Goal: Information Seeking & Learning: Learn about a topic

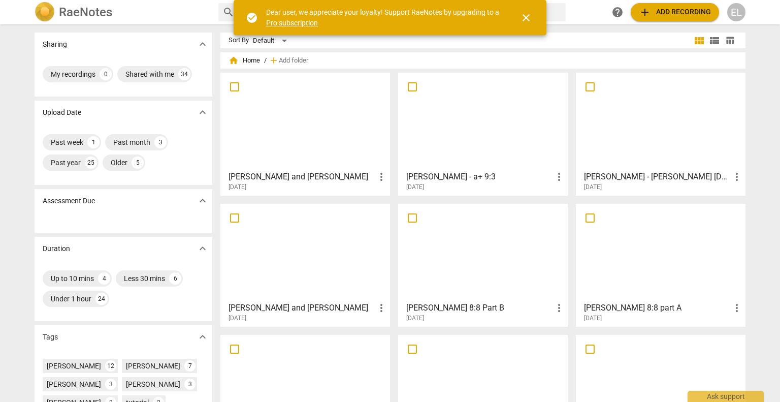
click at [684, 131] on div at bounding box center [660, 121] width 162 height 90
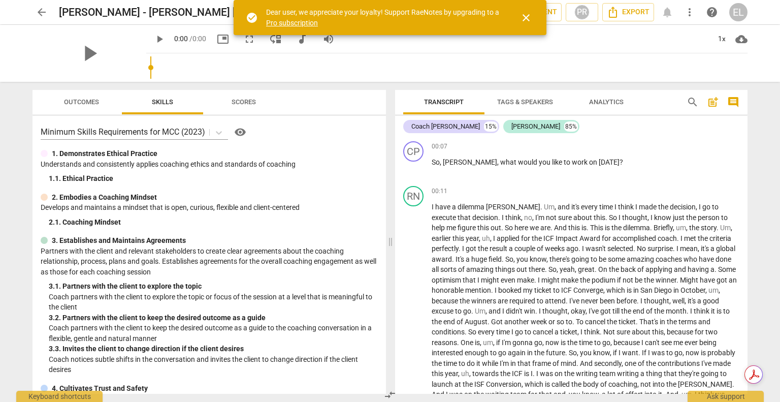
click at [532, 18] on span "close" at bounding box center [526, 18] width 24 height 12
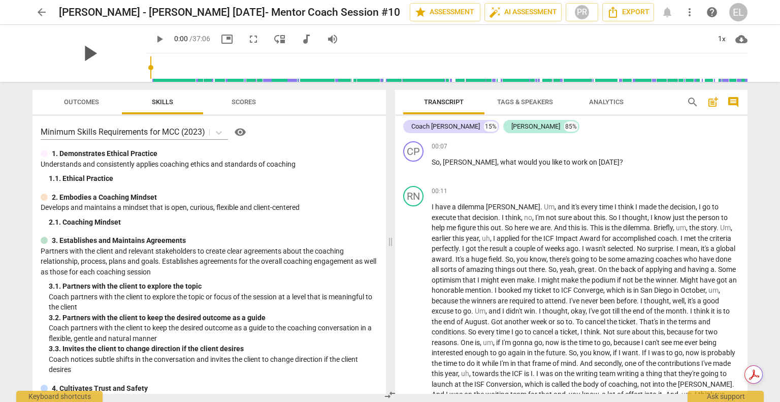
click at [87, 56] on span "play_arrow" at bounding box center [89, 53] width 26 height 26
click at [153, 36] on span "pause" at bounding box center [159, 39] width 12 height 12
click at [153, 39] on span "play_arrow" at bounding box center [159, 39] width 12 height 12
click at [523, 174] on div "00:07 + Add competency keyboard_arrow_right So , [PERSON_NAME] , what would you…" at bounding box center [586, 159] width 308 height 37
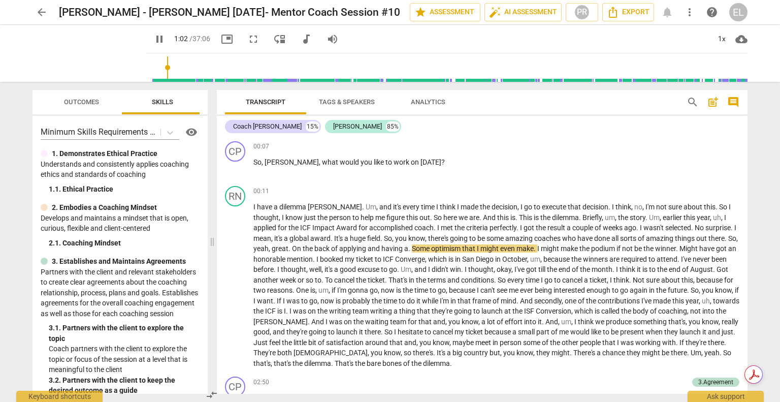
drag, startPoint x: 391, startPoint y: 243, endPoint x: 213, endPoint y: 201, distance: 183.1
click at [213, 201] on span at bounding box center [212, 242] width 6 height 320
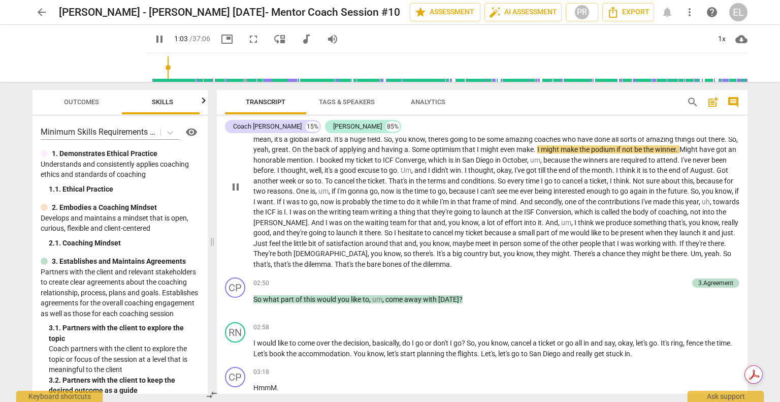
scroll to position [102, 0]
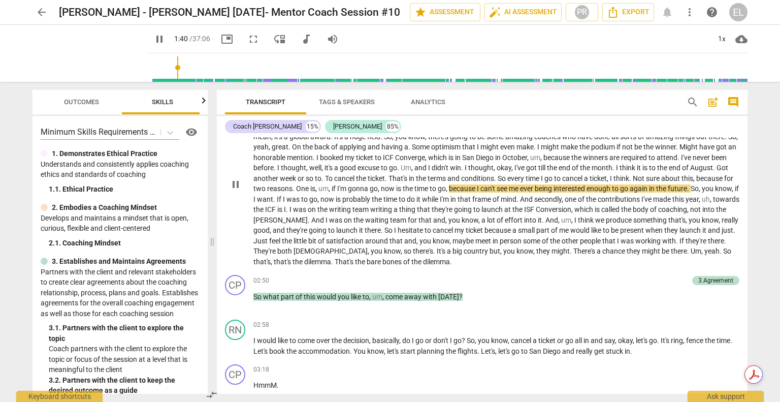
click at [234, 183] on span "pause" at bounding box center [236, 184] width 12 height 12
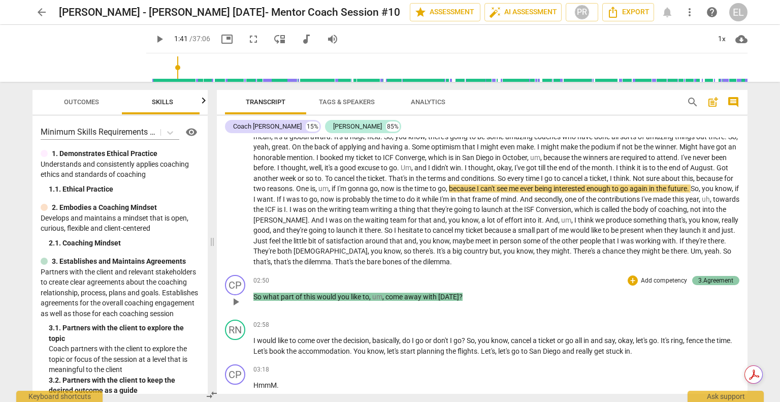
click at [724, 280] on div "3.Agreement" at bounding box center [715, 280] width 35 height 9
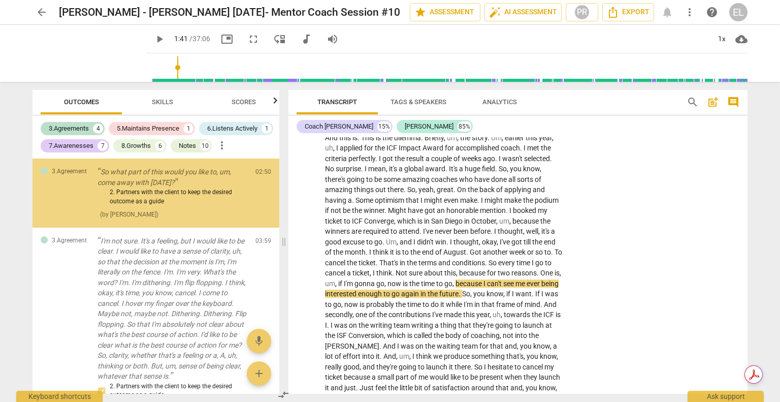
scroll to position [335, 0]
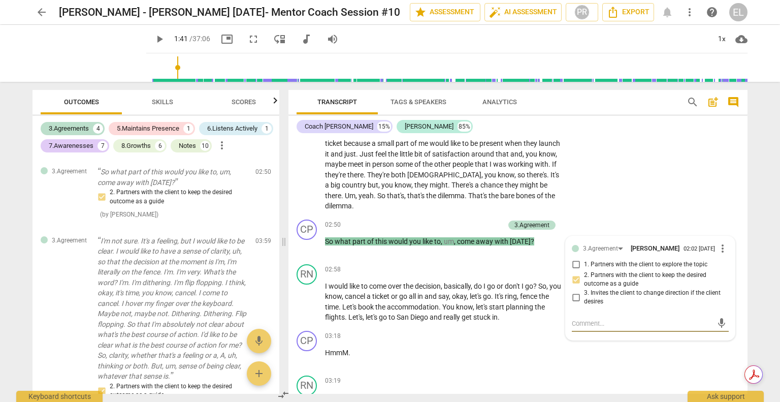
click at [641, 190] on div "RN play_arrow pause 00:11 + Add competency keyboard_arrow_right I have a dilemm…" at bounding box center [517, 31] width 459 height 369
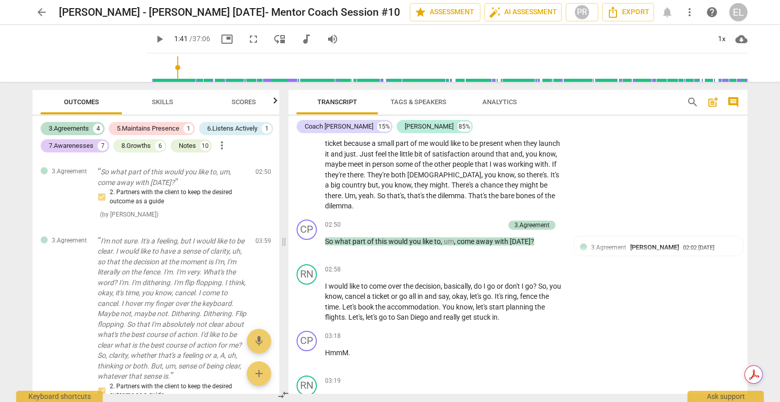
click at [153, 40] on span "play_arrow" at bounding box center [159, 39] width 12 height 12
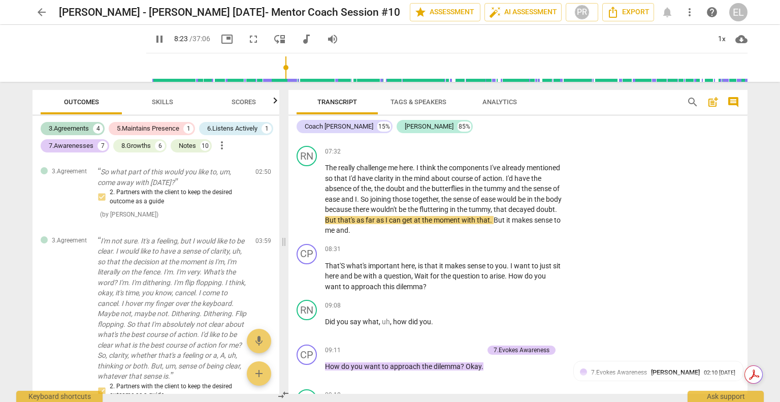
scroll to position [1353, 0]
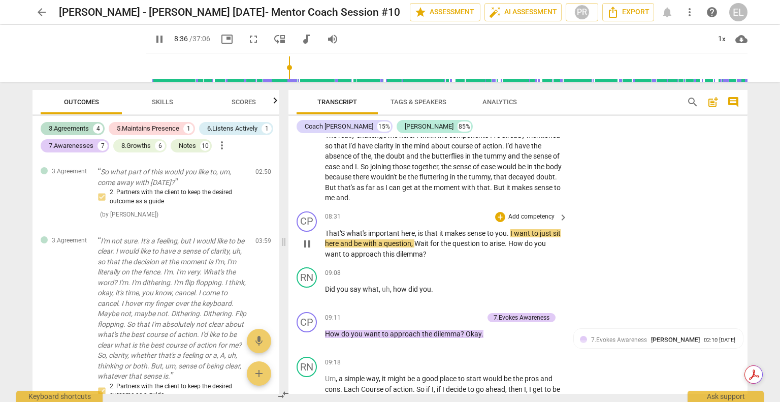
click at [307, 248] on span "pause" at bounding box center [307, 244] width 12 height 12
click at [153, 39] on span "play_arrow" at bounding box center [159, 39] width 12 height 12
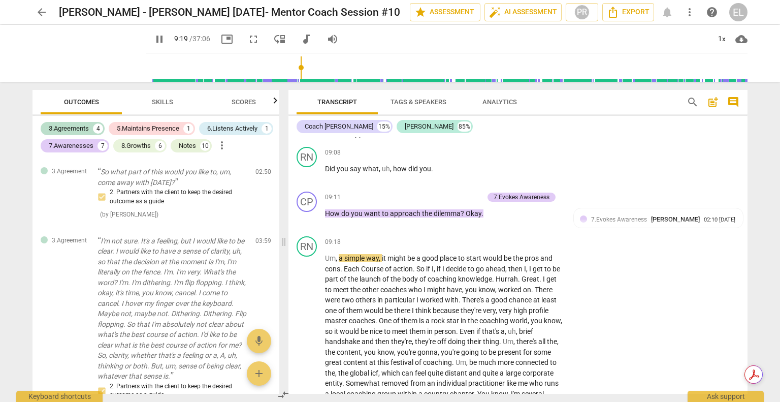
scroll to position [1505, 0]
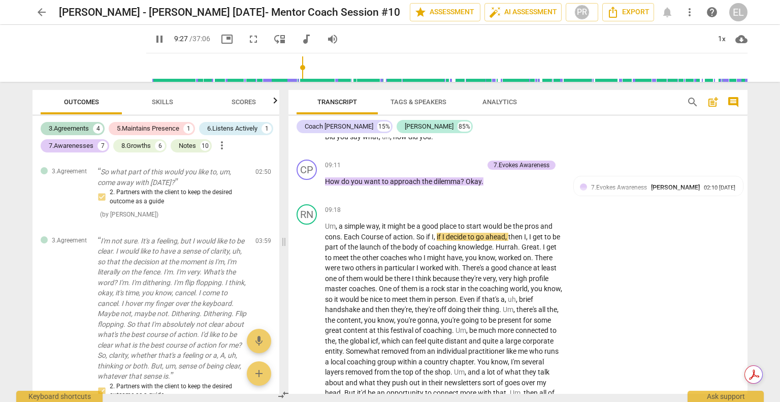
click at [153, 42] on span "pause" at bounding box center [159, 39] width 12 height 12
click at [153, 38] on span "play_arrow" at bounding box center [159, 39] width 12 height 12
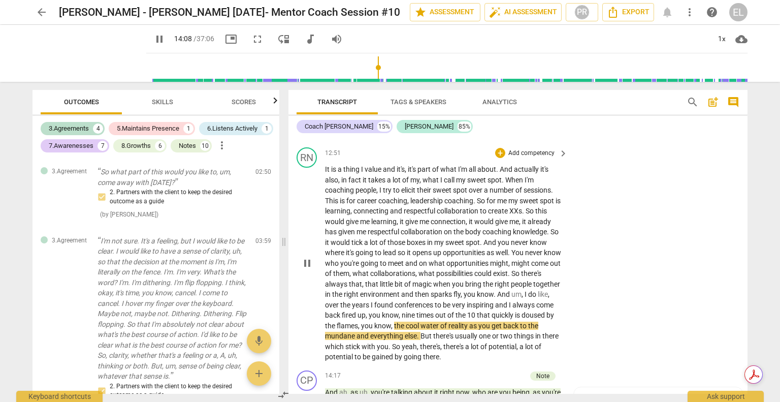
scroll to position [2269, 0]
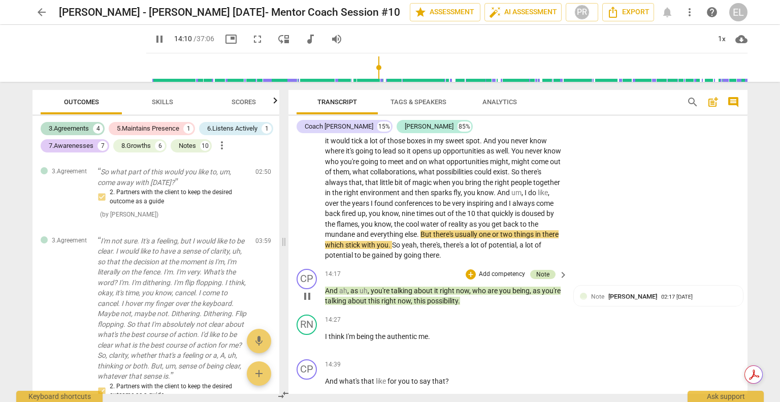
click at [547, 279] on div "Note" at bounding box center [542, 274] width 25 height 9
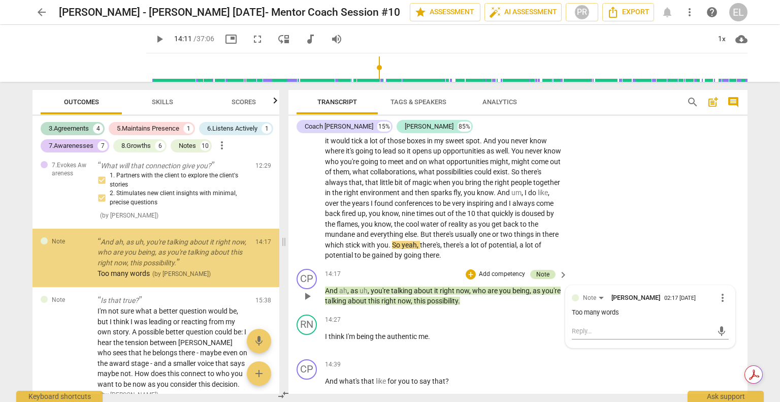
scroll to position [683, 0]
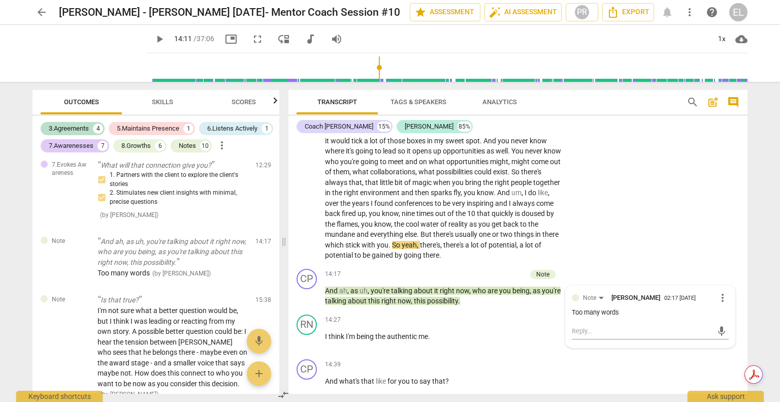
drag, startPoint x: 146, startPoint y: 37, endPoint x: 158, endPoint y: 36, distance: 12.7
click at [153, 37] on span "play_arrow" at bounding box center [159, 39] width 12 height 12
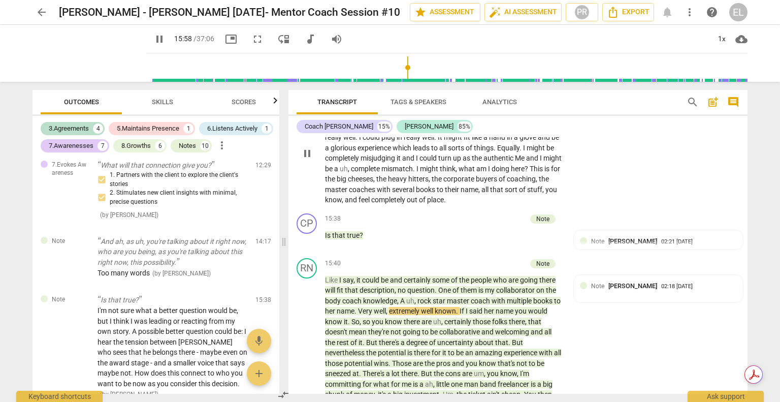
scroll to position [2573, 0]
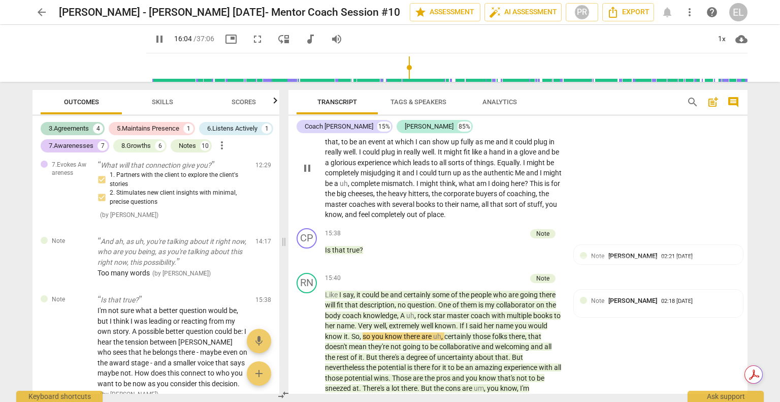
drag, startPoint x: 310, startPoint y: 186, endPoint x: 307, endPoint y: 178, distance: 8.7
click at [310, 174] on span "pause" at bounding box center [307, 168] width 12 height 12
click at [308, 261] on span "play_arrow" at bounding box center [307, 255] width 12 height 12
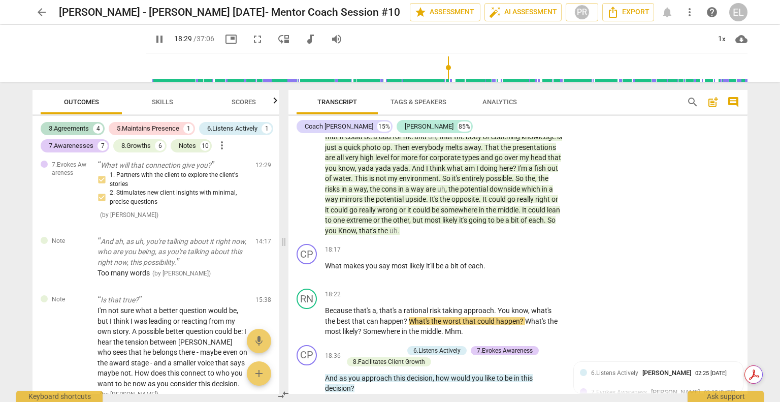
scroll to position [2980, 0]
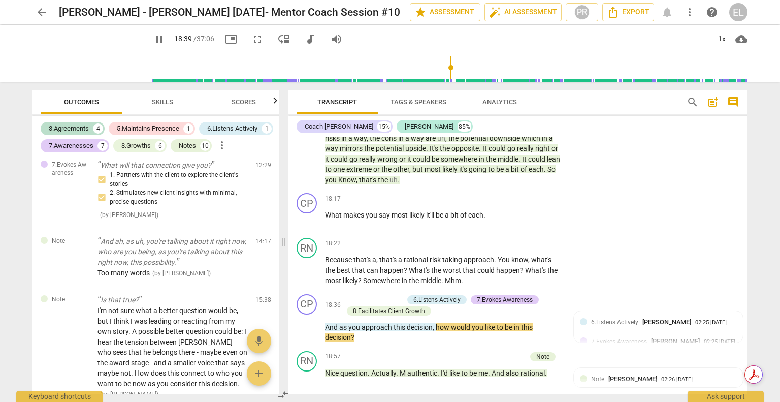
click at [153, 40] on span "pause" at bounding box center [159, 39] width 12 height 12
click at [153, 41] on span "play_arrow" at bounding box center [159, 39] width 12 height 12
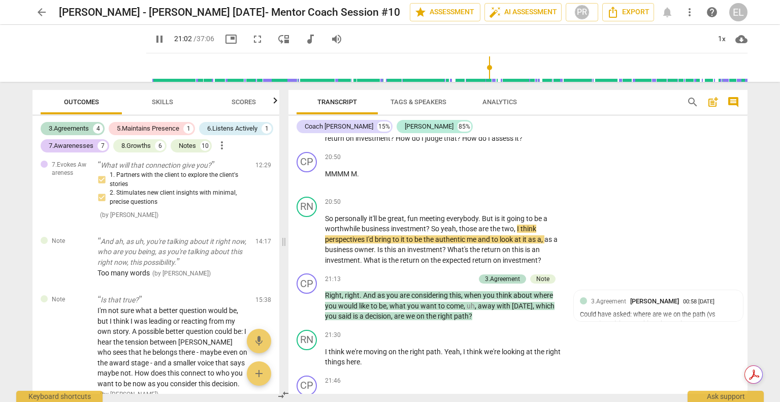
scroll to position [3487, 0]
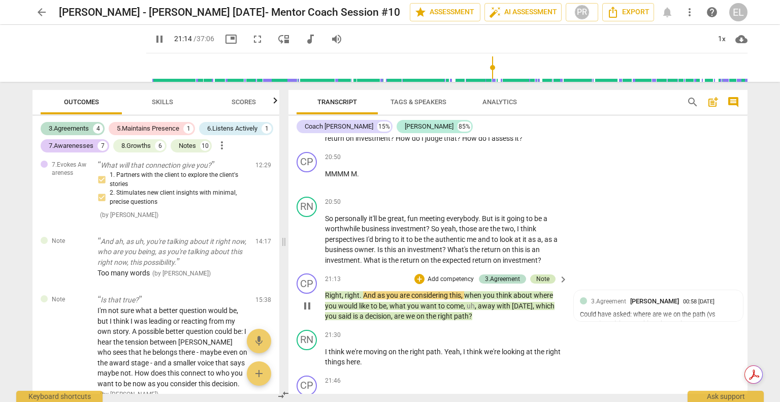
click at [544, 283] on div "Note" at bounding box center [542, 278] width 13 height 9
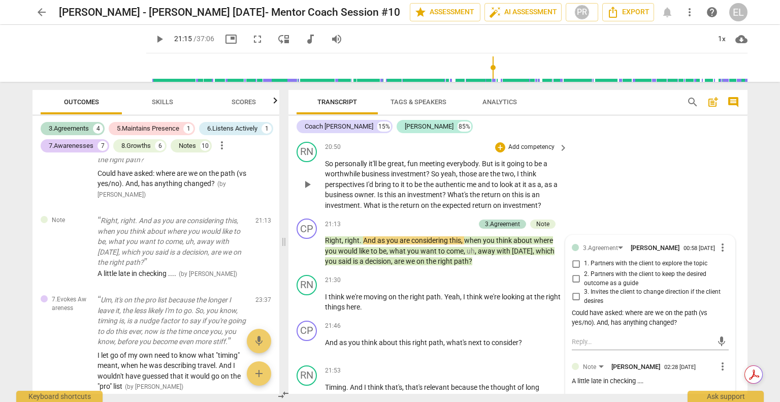
scroll to position [3538, 0]
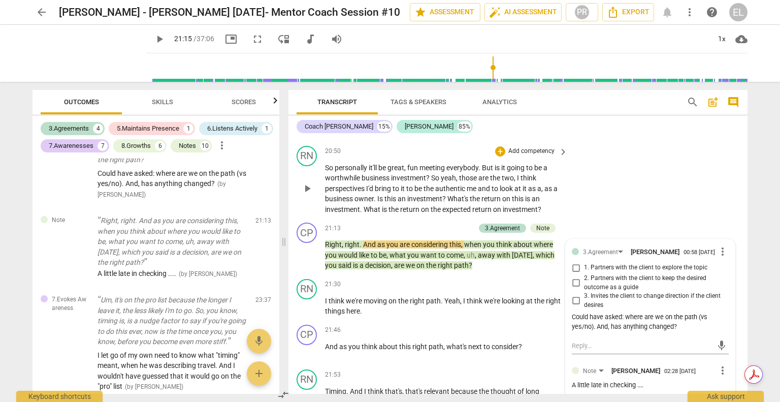
click at [650, 174] on div "RN play_arrow pause 20:50 + Add competency keyboard_arrow_right So personally i…" at bounding box center [517, 180] width 459 height 77
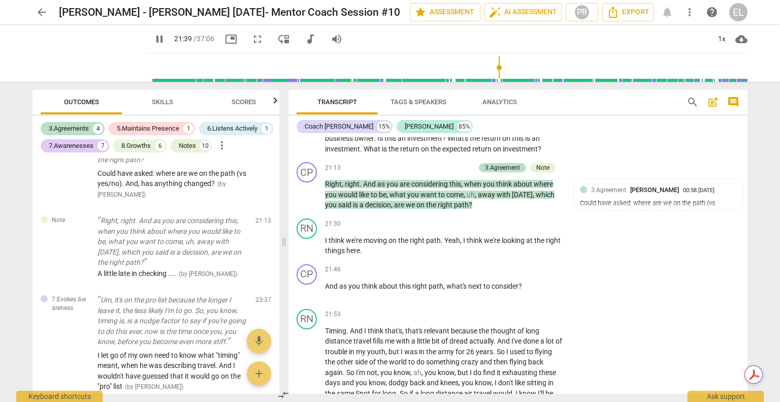
scroll to position [3640, 0]
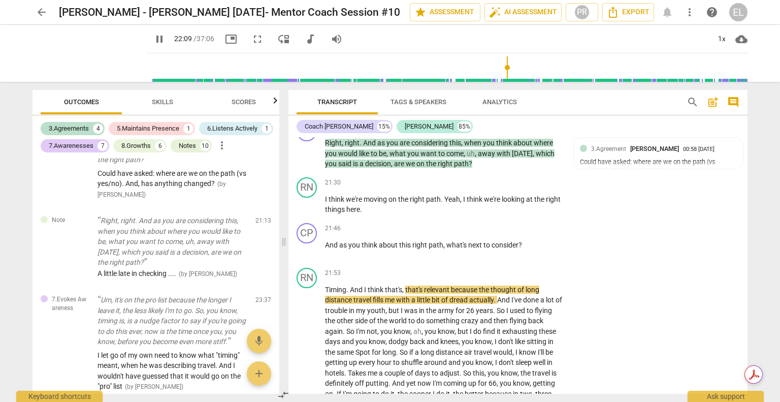
click at [153, 38] on span "pause" at bounding box center [159, 39] width 12 height 12
click at [153, 42] on span "play_arrow" at bounding box center [159, 39] width 12 height 12
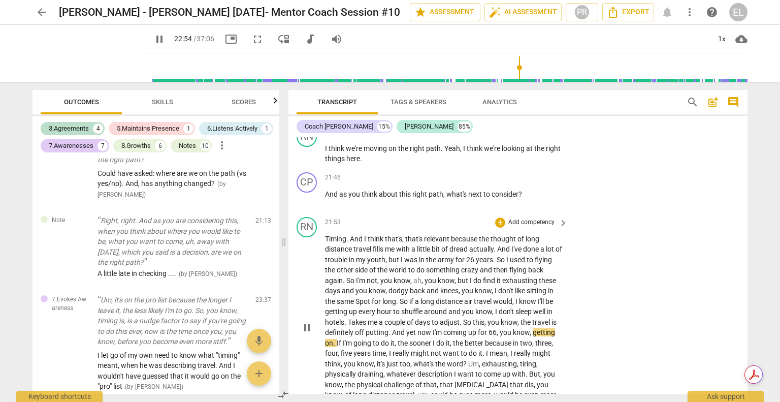
scroll to position [3792, 0]
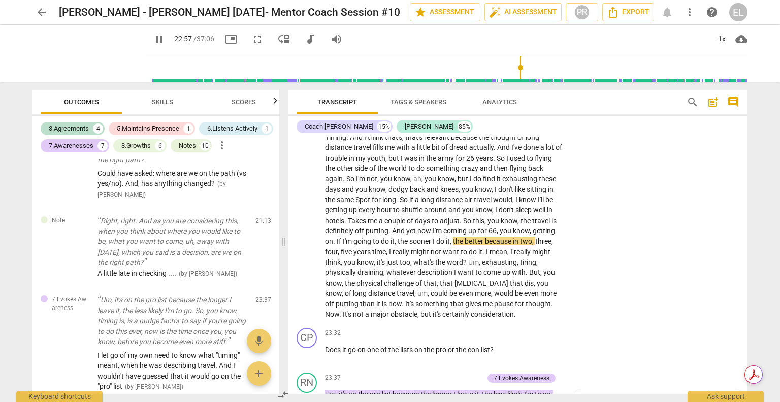
click at [153, 36] on span "pause" at bounding box center [159, 39] width 12 height 12
click at [153, 38] on span "play_arrow" at bounding box center [159, 39] width 12 height 12
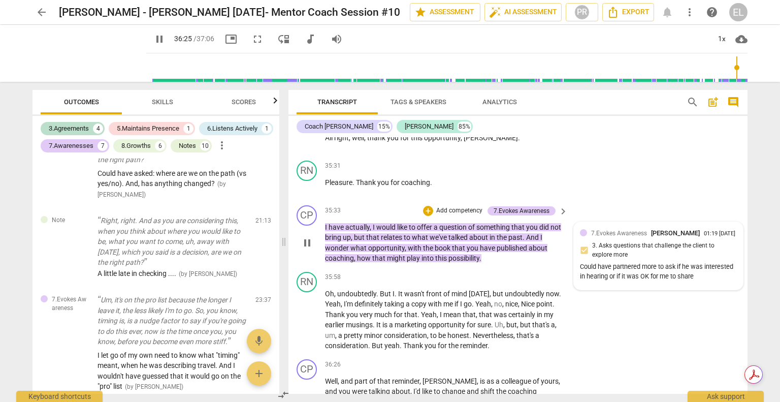
scroll to position [6347, 0]
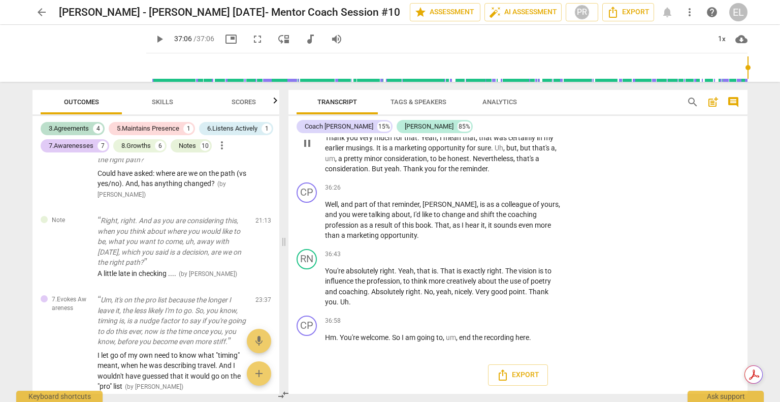
type input "2226"
